Goal: Complete application form

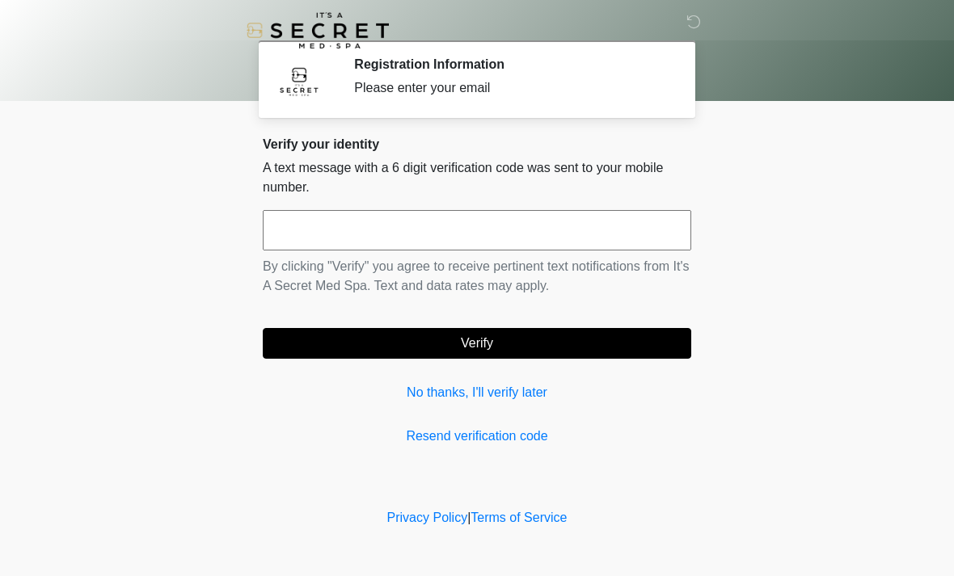
click at [553, 221] on input "text" at bounding box center [477, 230] width 428 height 40
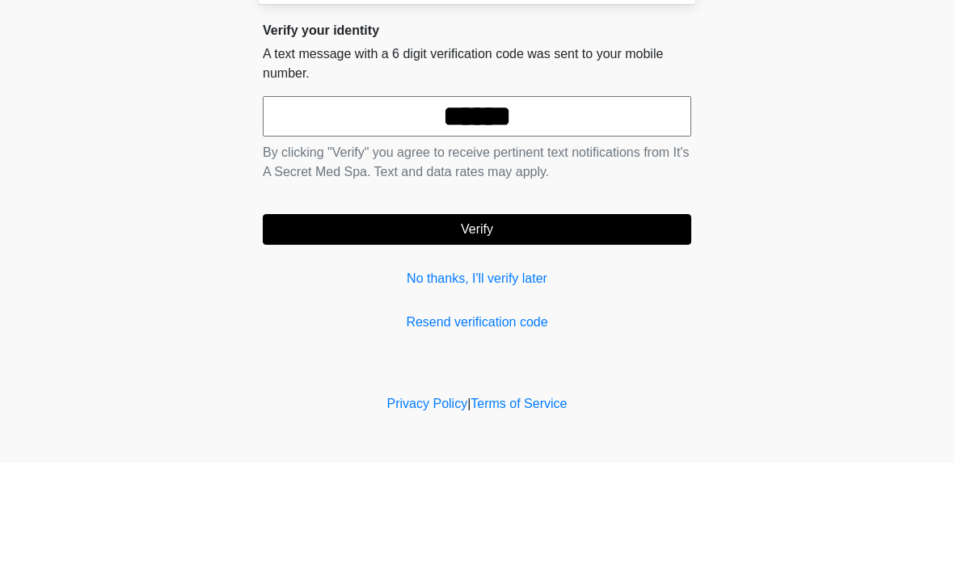
type input "******"
click at [512, 328] on button "Verify" at bounding box center [477, 343] width 428 height 31
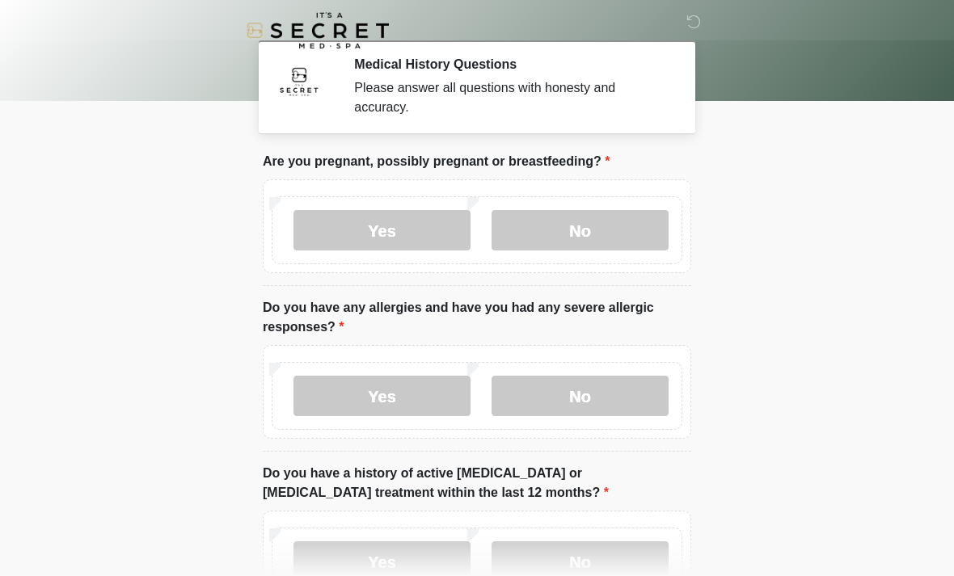
click at [640, 246] on label "No" at bounding box center [579, 230] width 177 height 40
click at [573, 403] on label "No" at bounding box center [579, 396] width 177 height 40
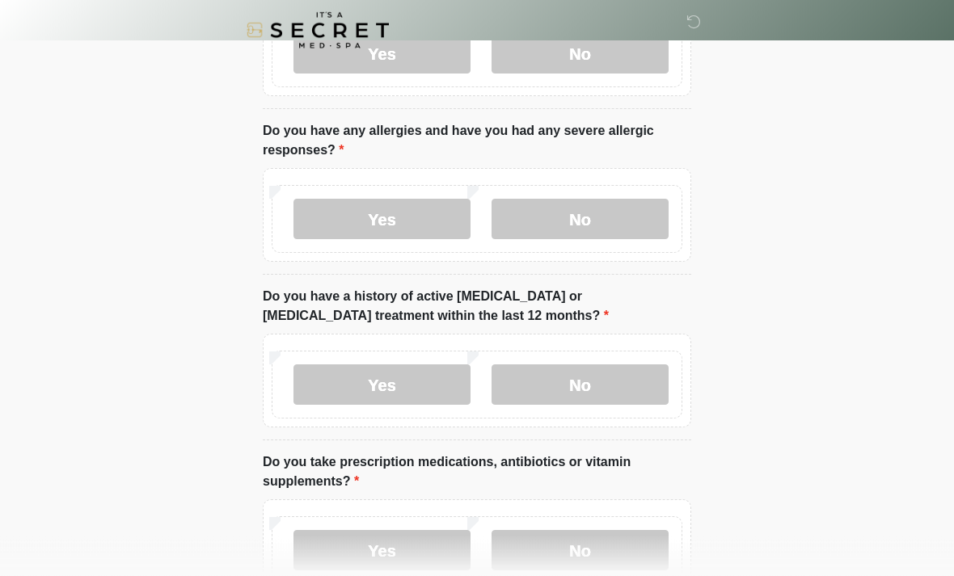
scroll to position [179, 0]
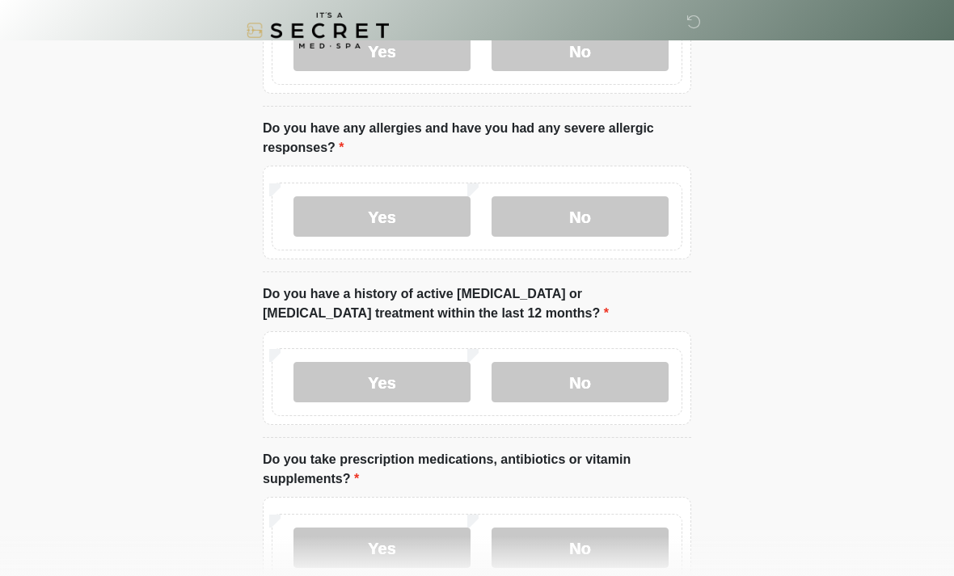
click at [635, 381] on label "No" at bounding box center [579, 382] width 177 height 40
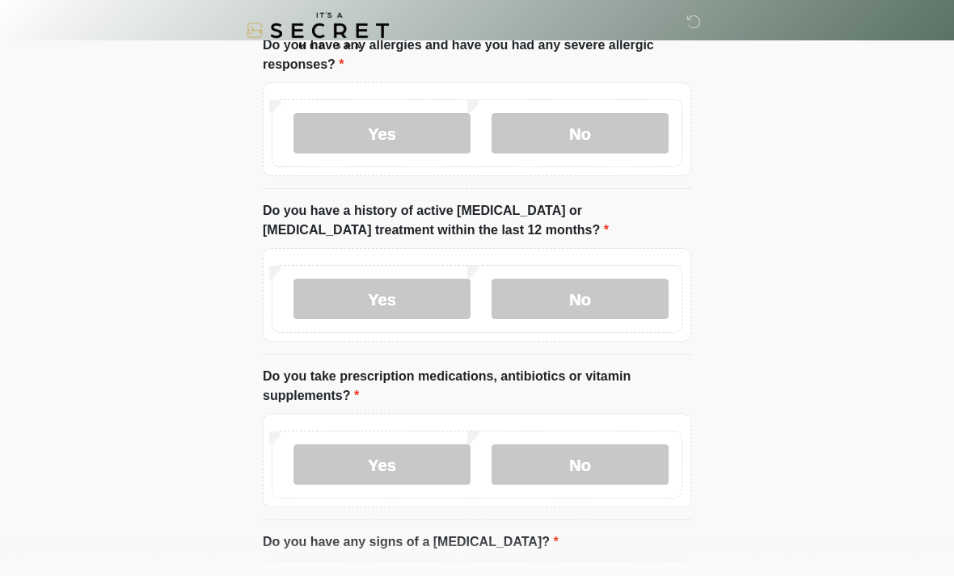
click at [597, 465] on label "No" at bounding box center [579, 465] width 177 height 40
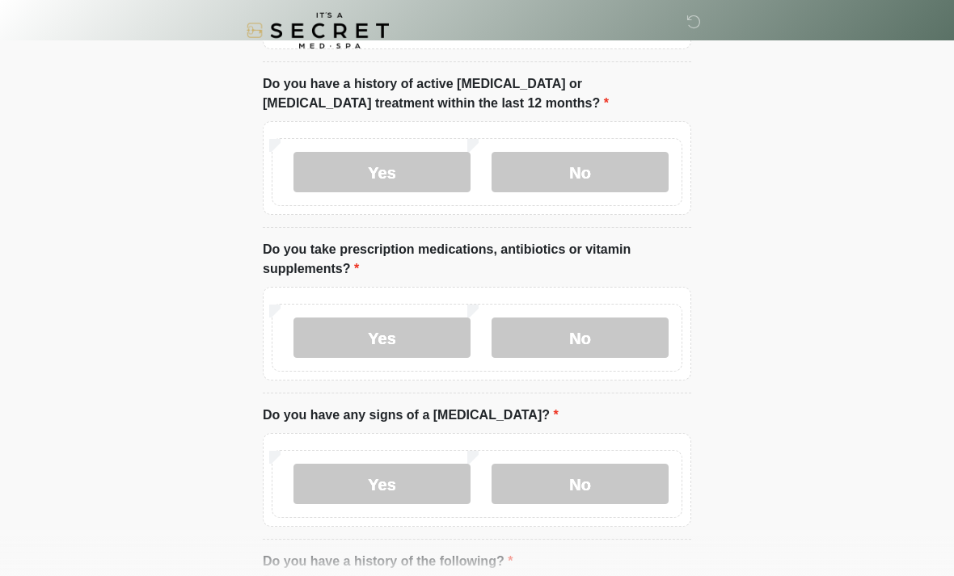
scroll to position [394, 0]
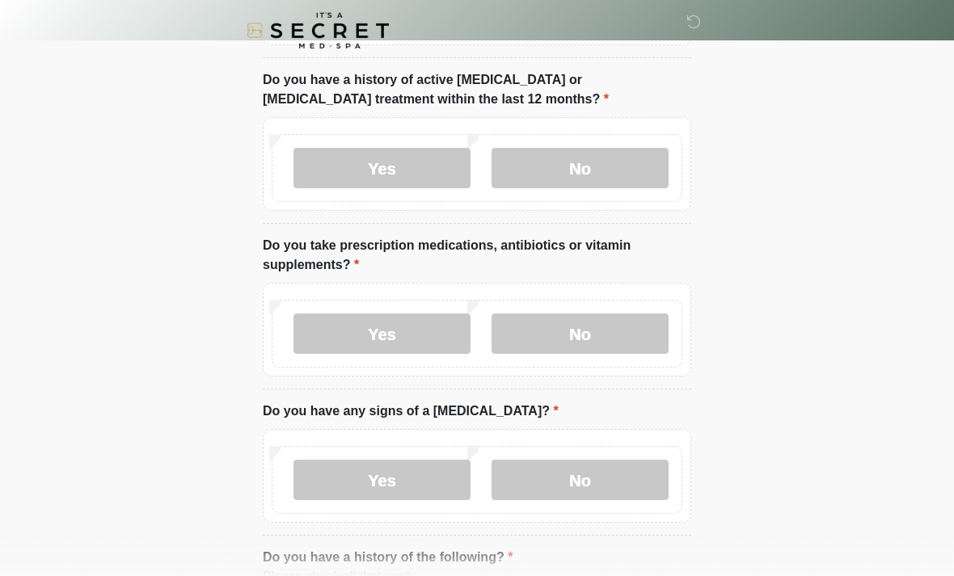
click at [603, 472] on label "No" at bounding box center [579, 480] width 177 height 40
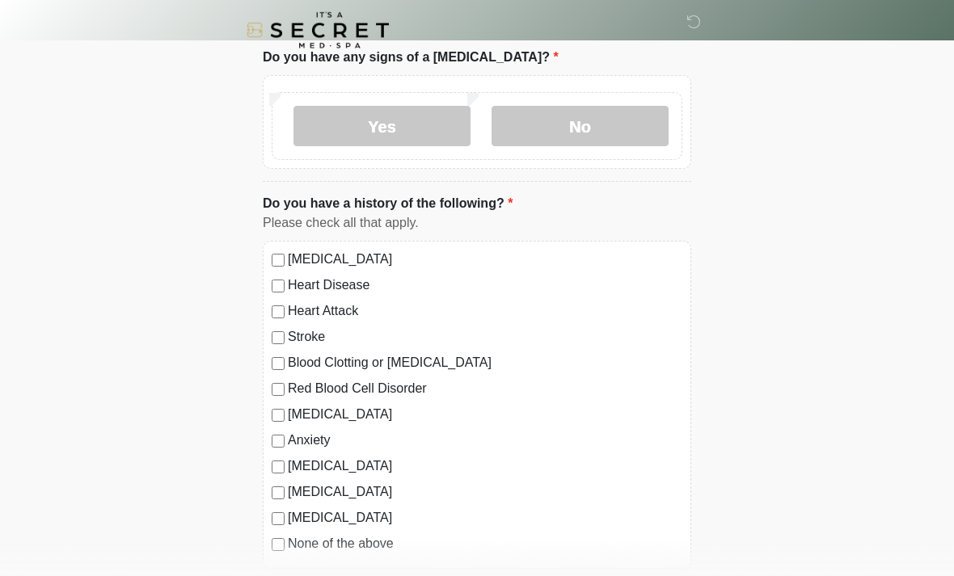
scroll to position [748, 0]
click at [381, 544] on label "None of the above" at bounding box center [485, 543] width 394 height 19
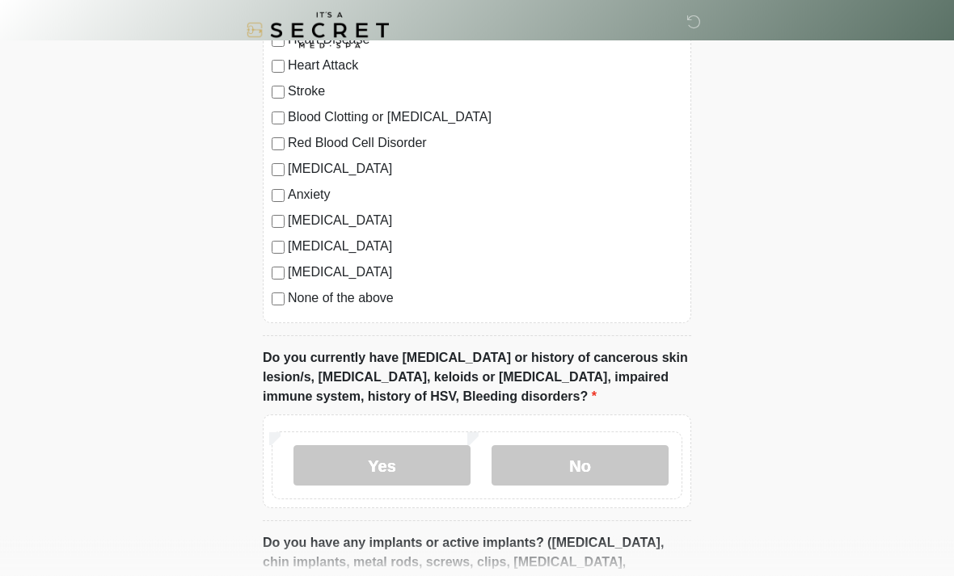
scroll to position [1007, 0]
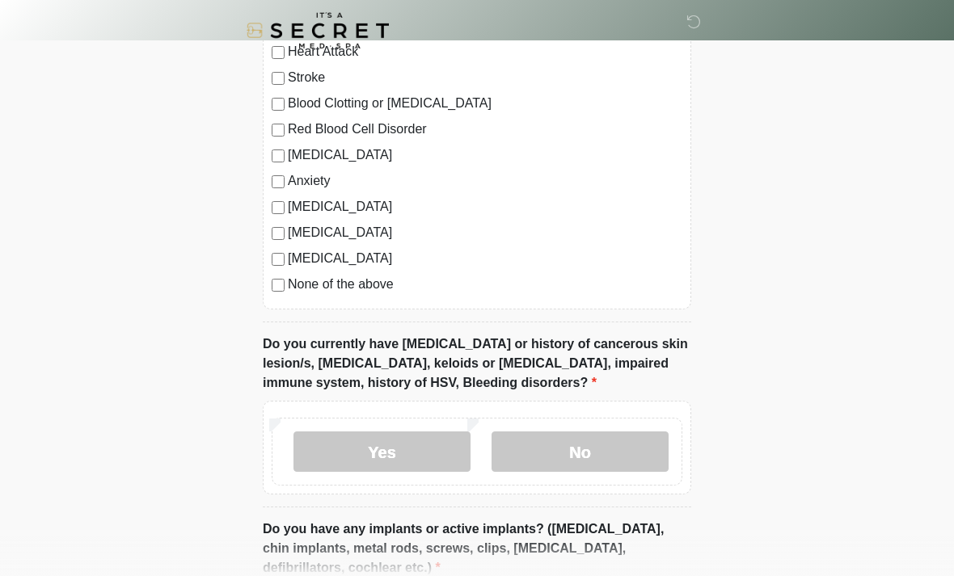
click at [621, 458] on label "No" at bounding box center [579, 452] width 177 height 40
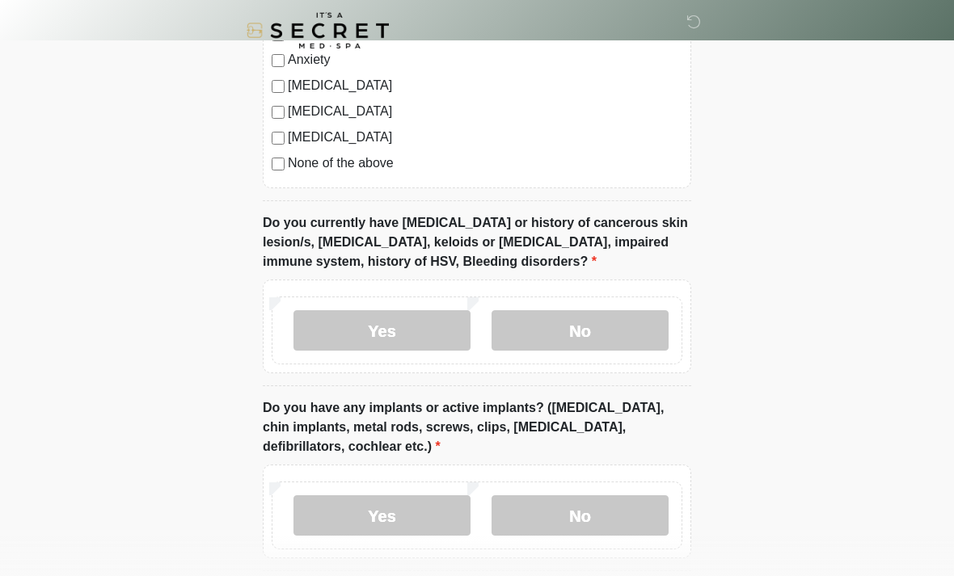
click at [630, 512] on label "No" at bounding box center [579, 515] width 177 height 40
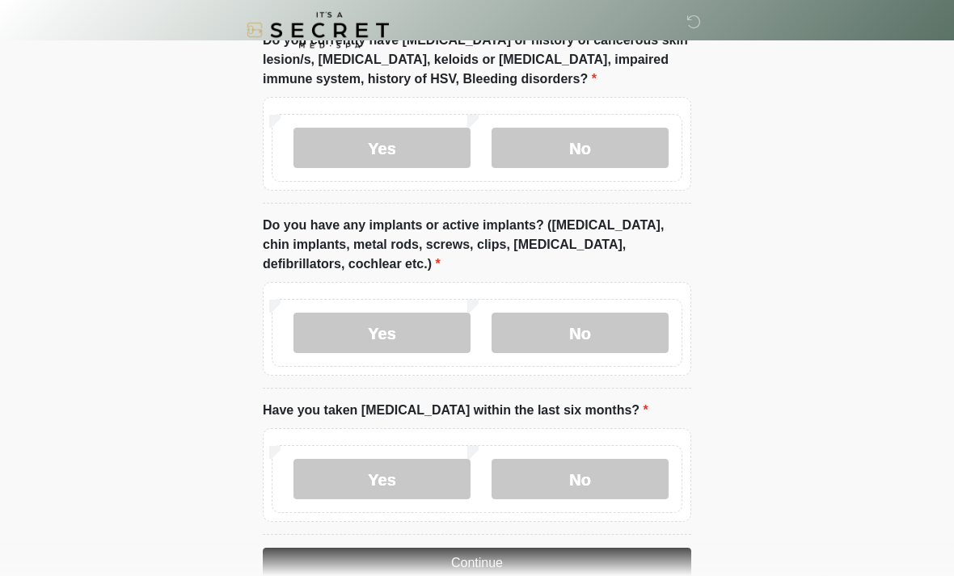
click at [630, 470] on label "No" at bounding box center [579, 480] width 177 height 40
click at [605, 563] on button "Continue" at bounding box center [477, 563] width 428 height 31
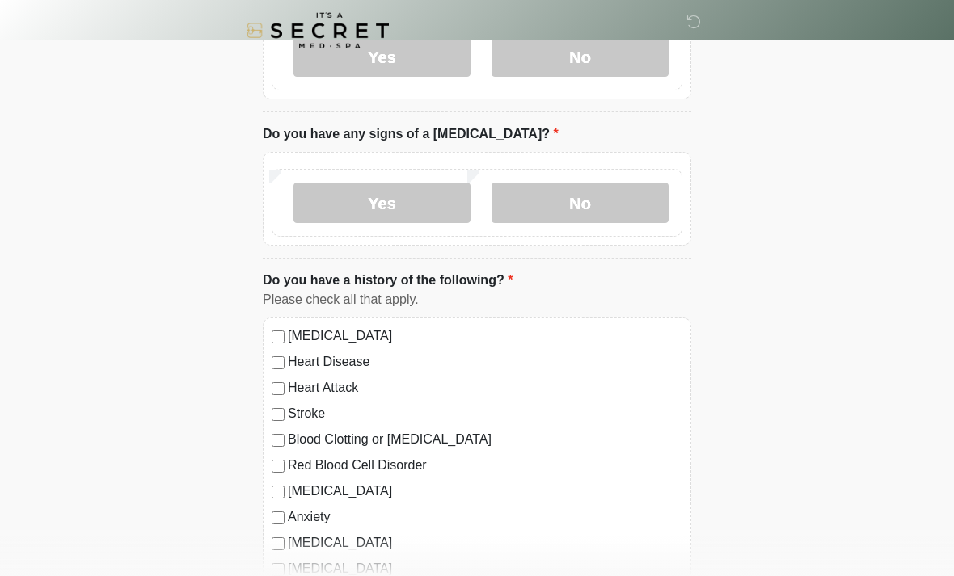
scroll to position [0, 0]
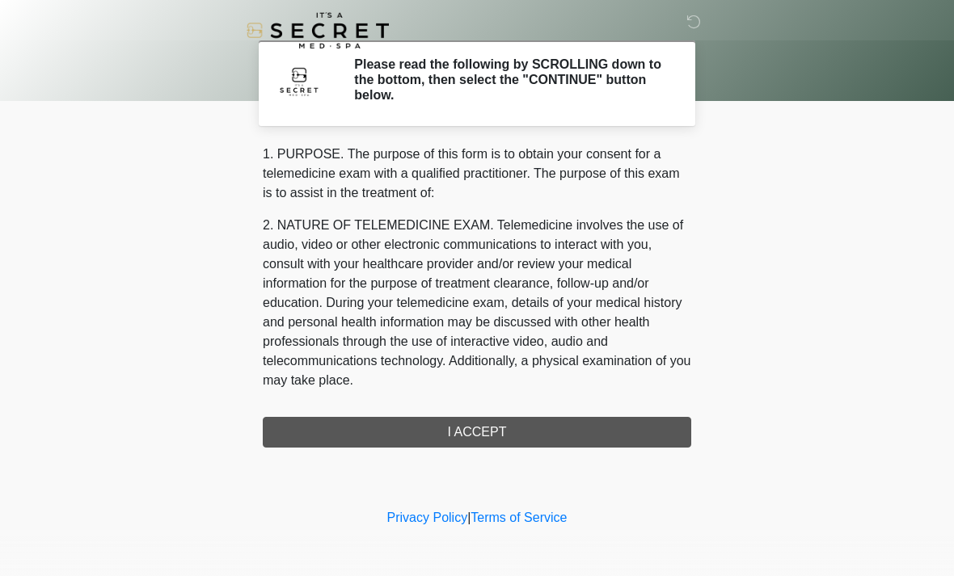
click at [627, 432] on div "1. PURPOSE. The purpose of this form is to obtain your consent for a telemedici…" at bounding box center [477, 296] width 428 height 303
click at [510, 436] on div "1. PURPOSE. The purpose of this form is to obtain your consent for a telemedici…" at bounding box center [477, 296] width 428 height 303
click at [502, 431] on div "1. PURPOSE. The purpose of this form is to obtain your consent for a telemedici…" at bounding box center [477, 296] width 428 height 303
click at [500, 429] on div "1. PURPOSE. The purpose of this form is to obtain your consent for a telemedici…" at bounding box center [477, 296] width 428 height 303
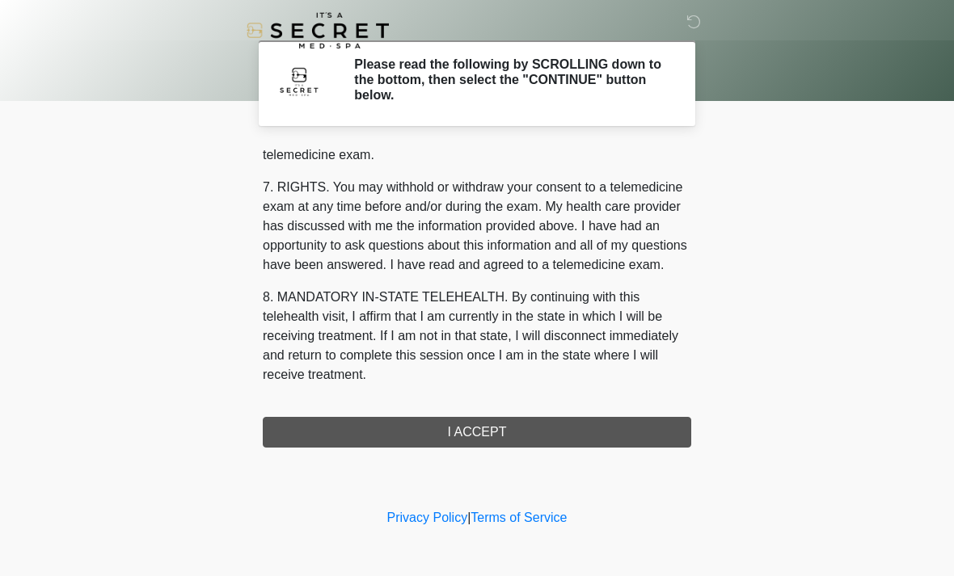
scroll to position [685, 0]
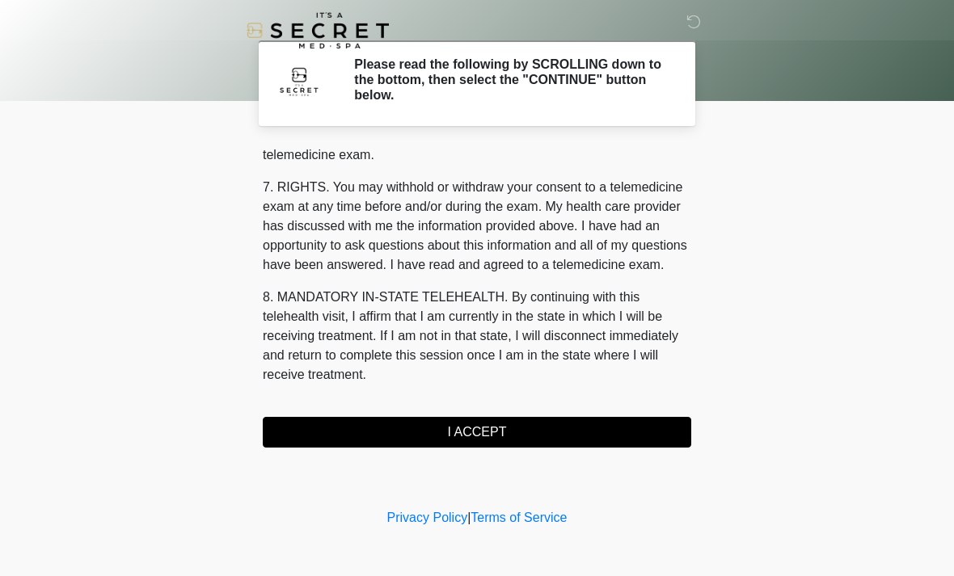
click at [529, 428] on button "I ACCEPT" at bounding box center [477, 432] width 428 height 31
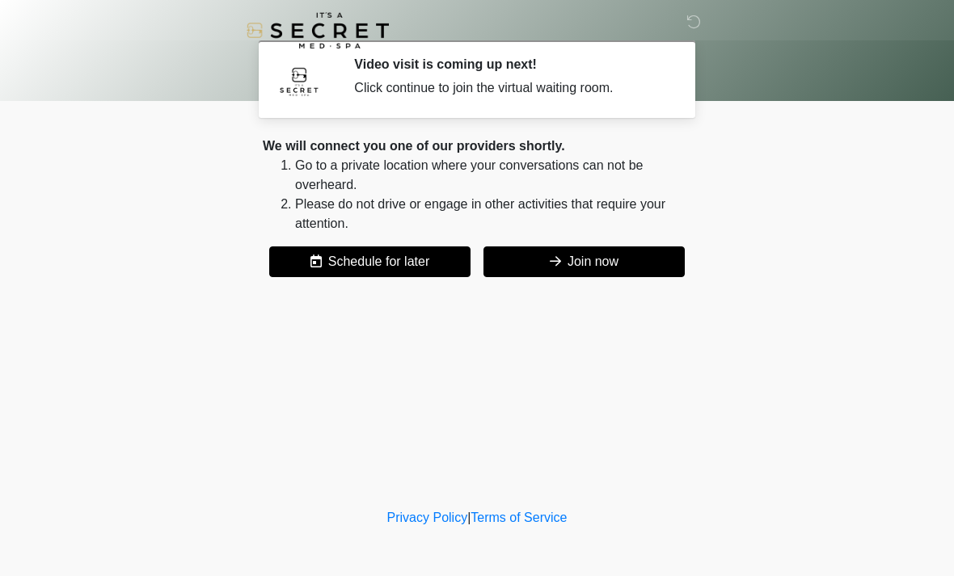
click at [616, 261] on button "Join now" at bounding box center [583, 262] width 201 height 31
